Goal: Check status: Check status

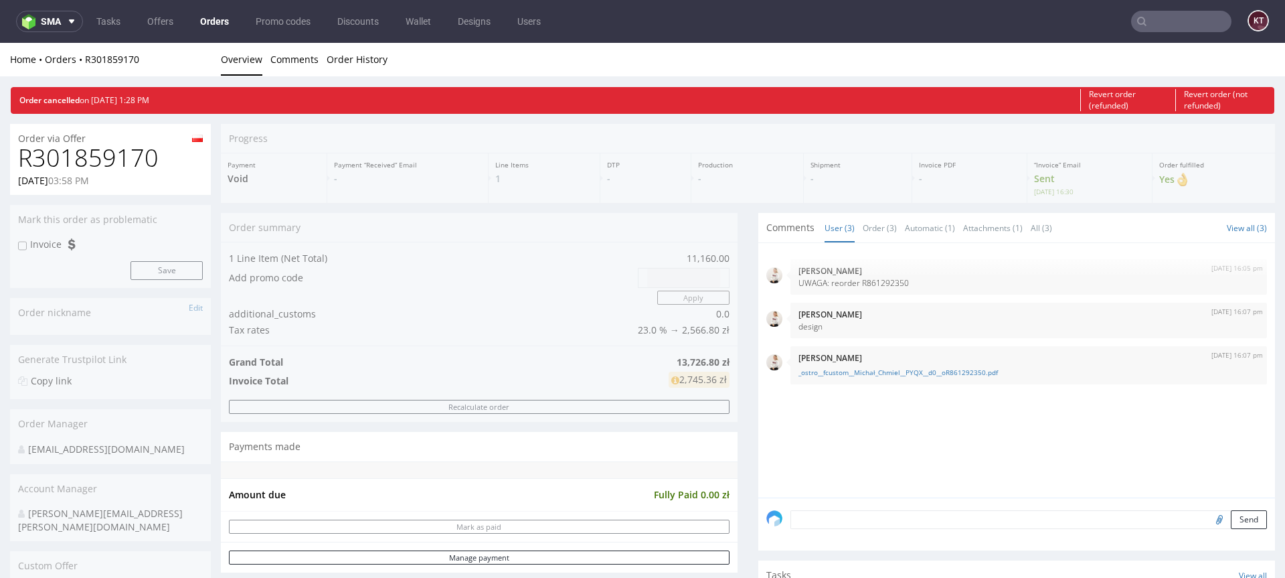
click at [120, 155] on h1 "R301859170" at bounding box center [110, 158] width 185 height 27
copy h1 "R301859170"
